Goal: Navigation & Orientation: Go to known website

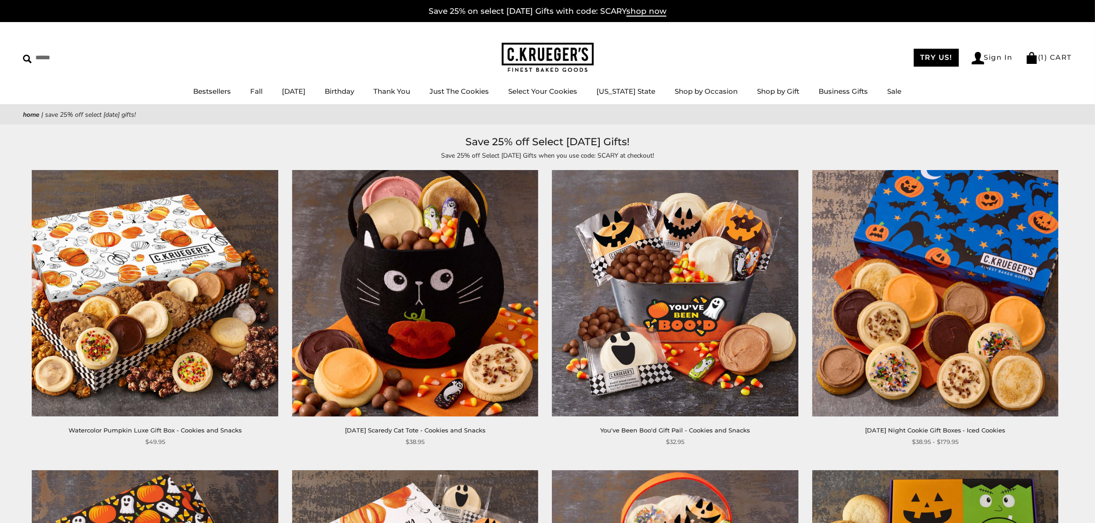
click at [566, 52] on img at bounding box center [548, 58] width 92 height 30
